Goal: Go to known website: Access a specific website the user already knows

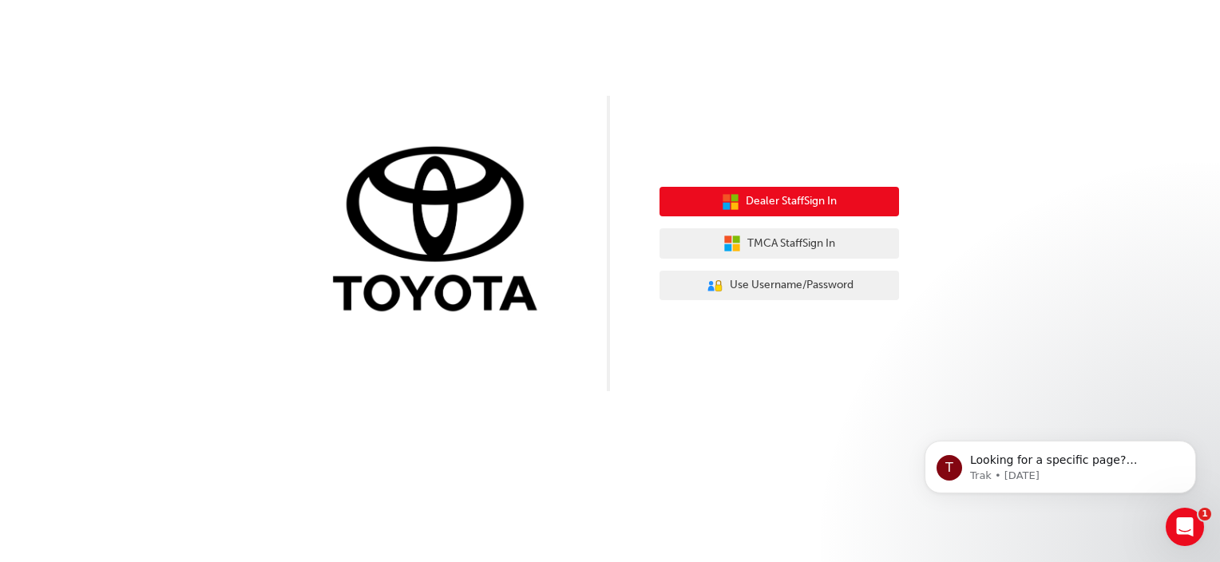
click at [768, 198] on span "Dealer Staff Sign In" at bounding box center [791, 201] width 91 height 18
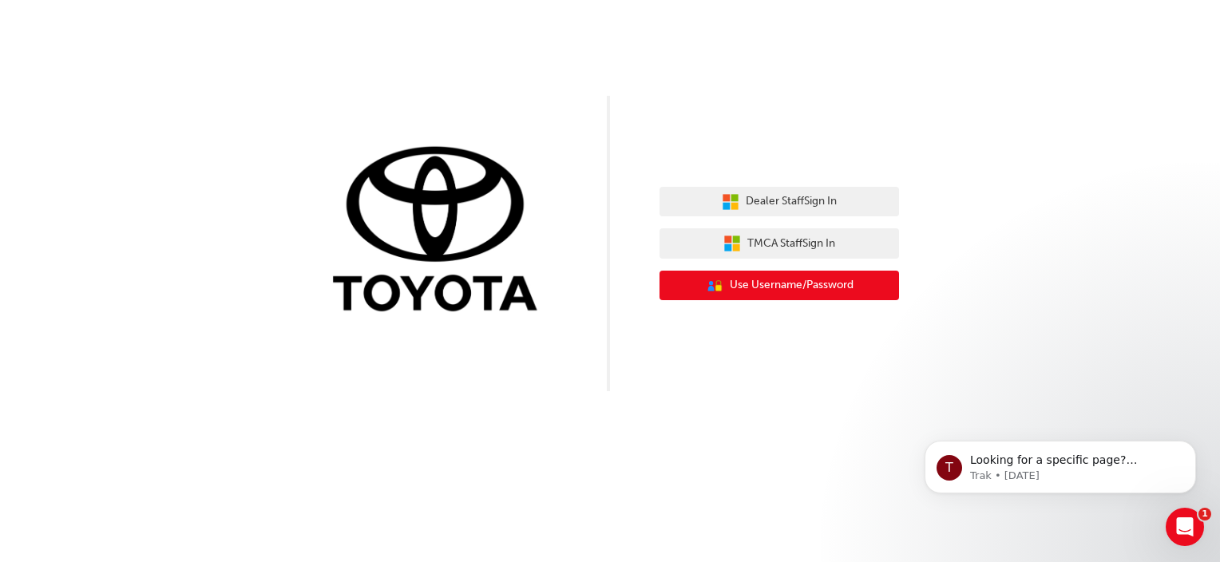
click at [786, 289] on span "Use Username/Password" at bounding box center [792, 285] width 124 height 18
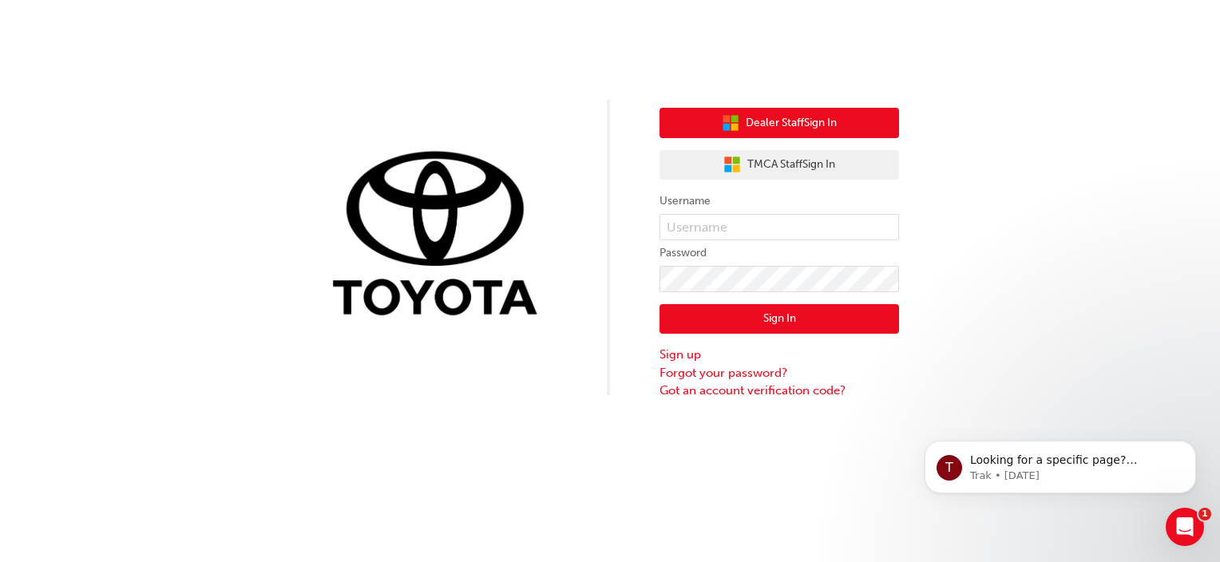
click at [781, 126] on span "Dealer Staff Sign In" at bounding box center [791, 123] width 91 height 18
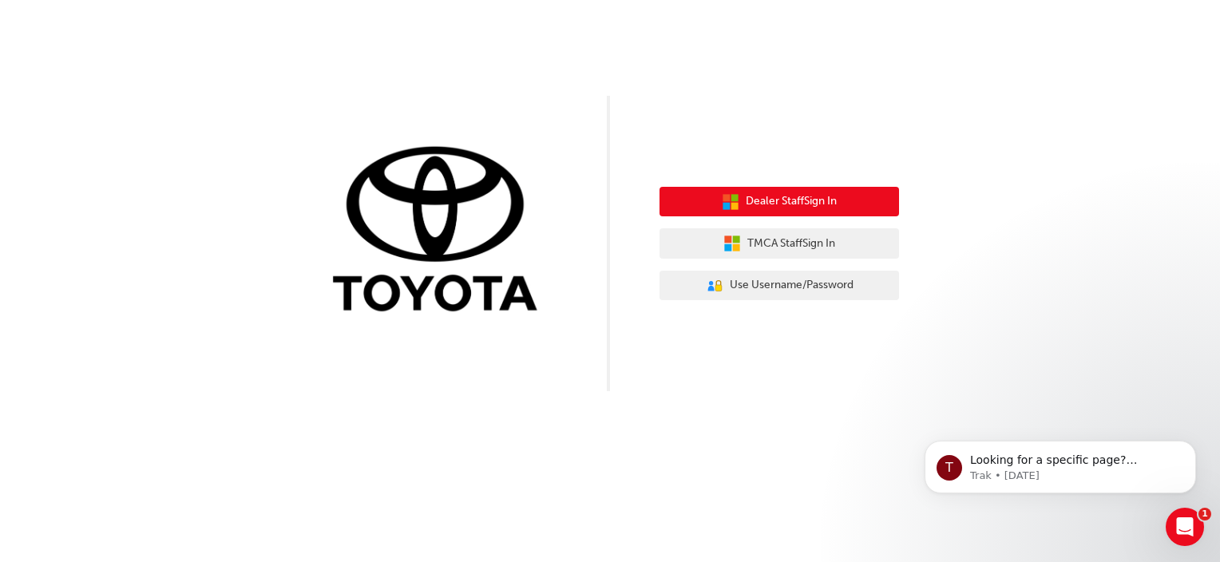
click at [770, 210] on span "Dealer Staff Sign In" at bounding box center [791, 201] width 91 height 18
